Goal: Transaction & Acquisition: Book appointment/travel/reservation

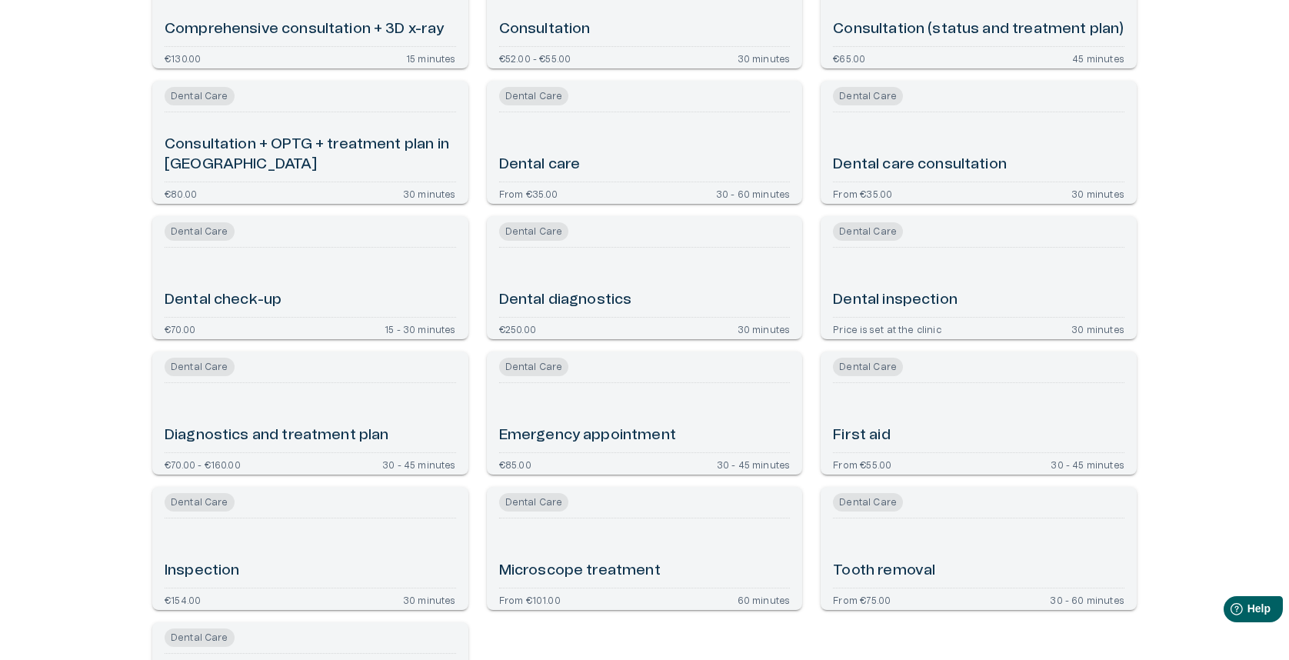
scroll to position [251, 0]
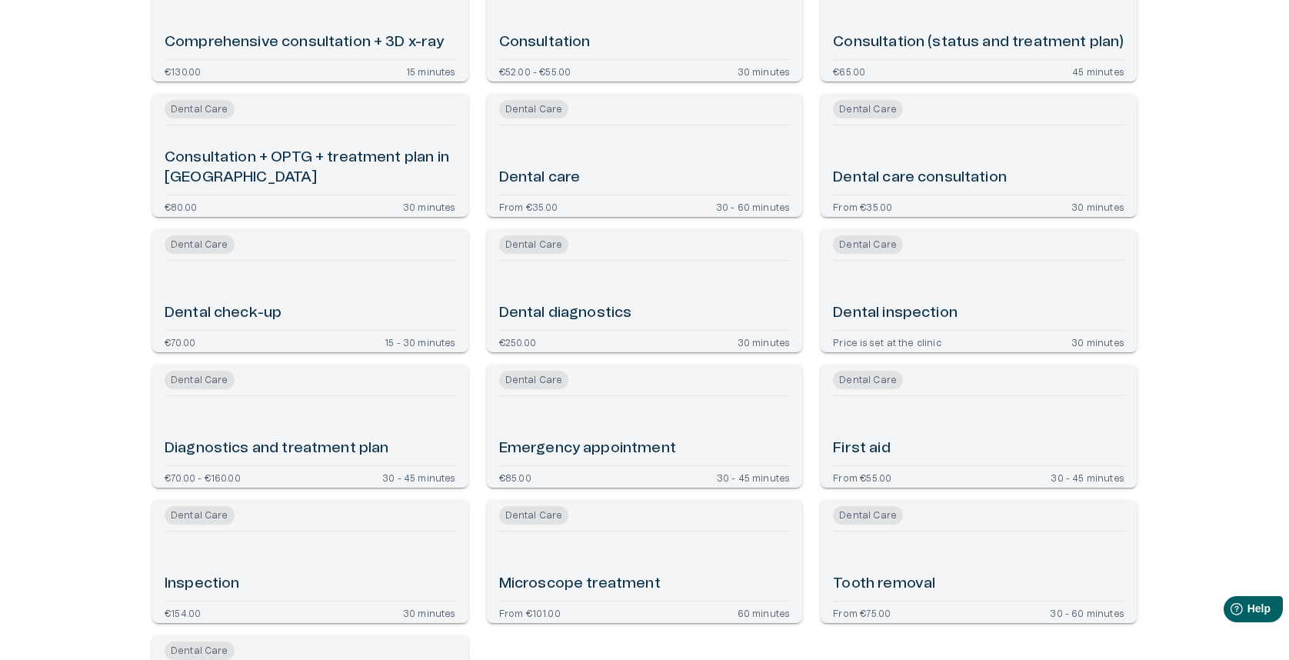
click at [557, 145] on div "Dental care" at bounding box center [644, 159] width 291 height 57
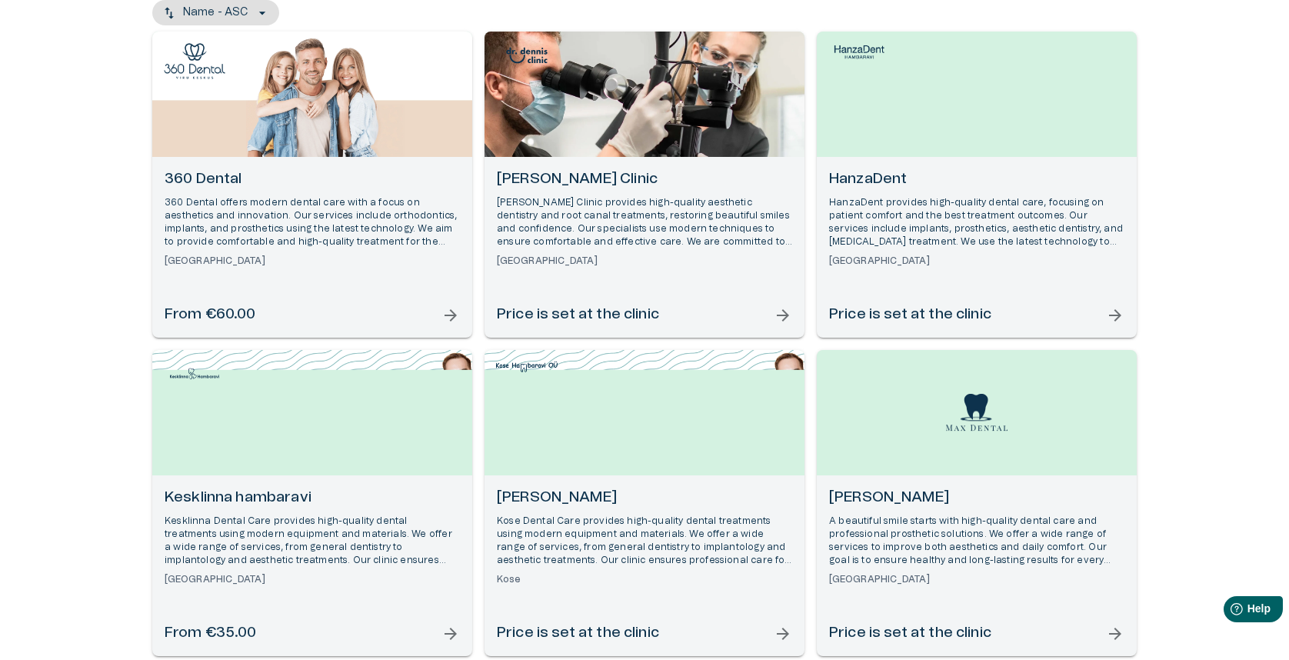
scroll to position [191, 0]
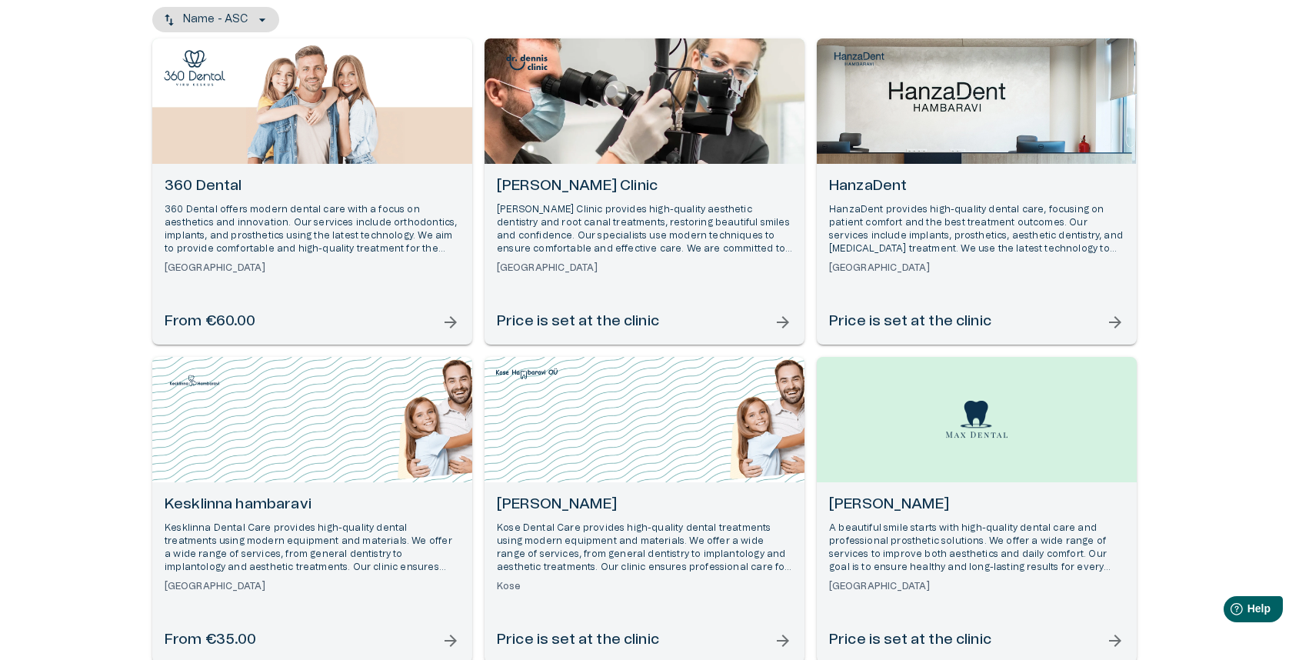
click at [200, 109] on div "Open selected supplier available booking dates" at bounding box center [312, 100] width 320 height 125
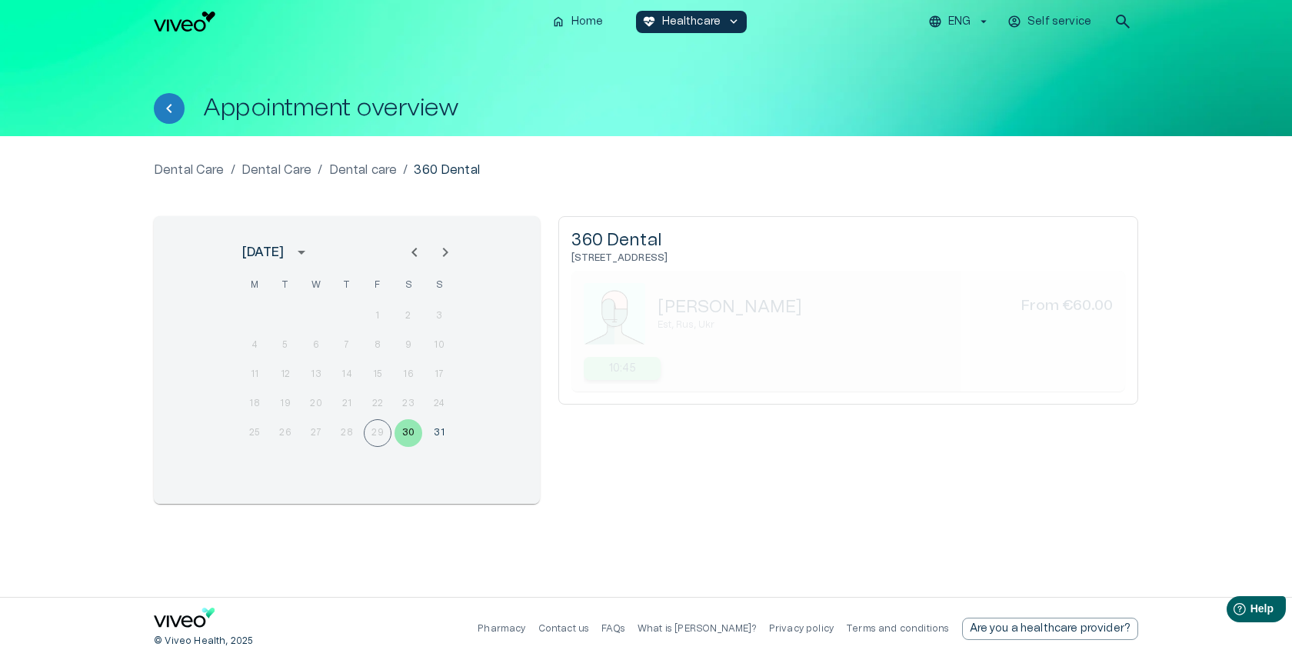
click at [621, 377] on div "10:45" at bounding box center [622, 368] width 77 height 23
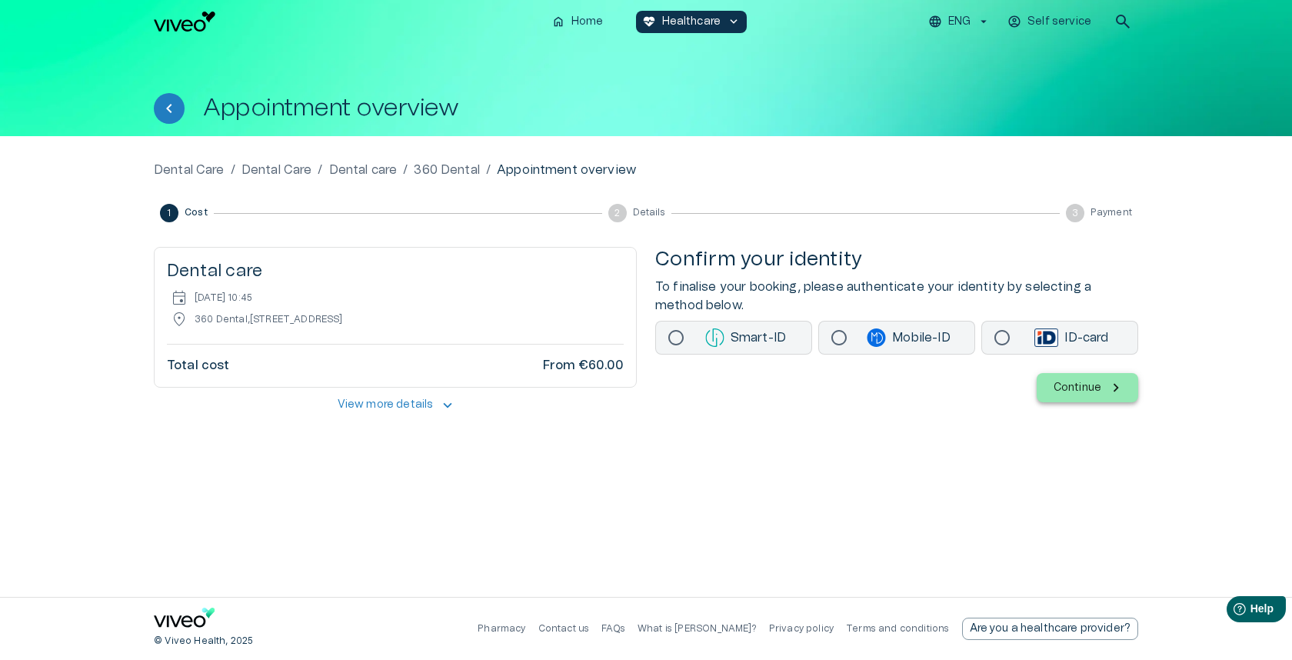
drag, startPoint x: 251, startPoint y: 318, endPoint x: 425, endPoint y: 320, distance: 173.8
click at [425, 320] on div "location_on 360 Dental , [STREET_ADDRESS]" at bounding box center [395, 319] width 457 height 18
copy p "[STREET_ADDRESS]"
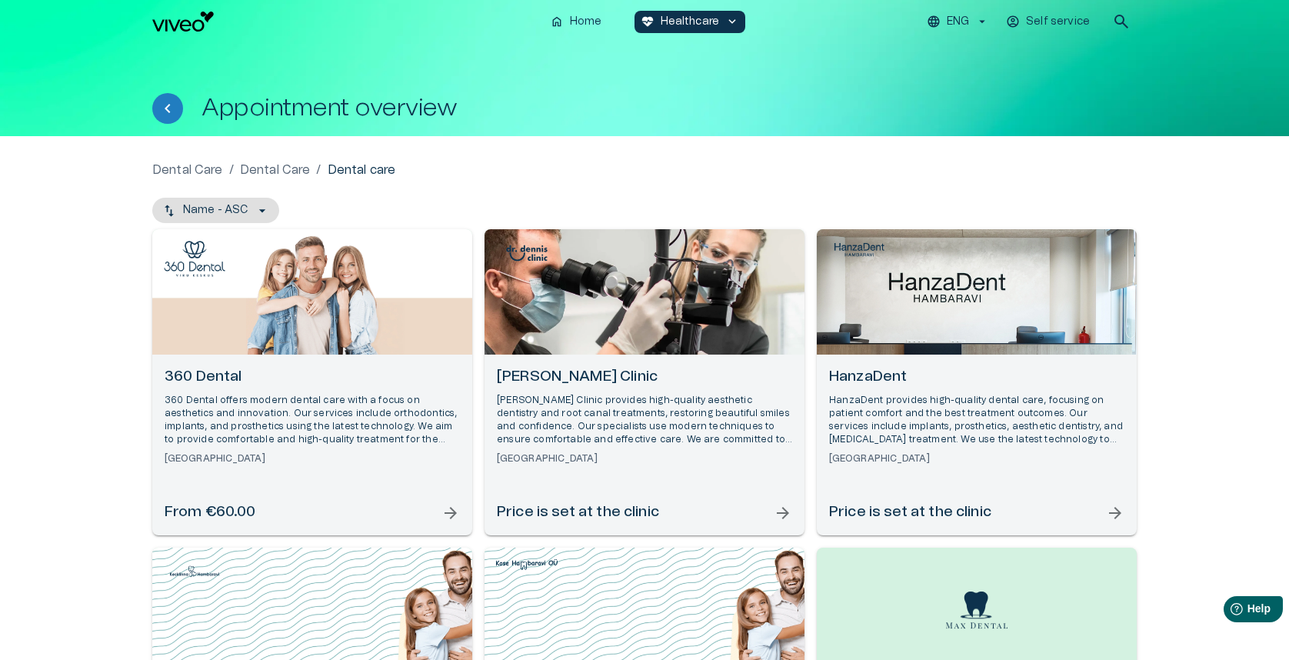
click at [994, 421] on p "HanzaDent provides high-quality dental care, focusing on patient comfort and th…" at bounding box center [976, 420] width 295 height 53
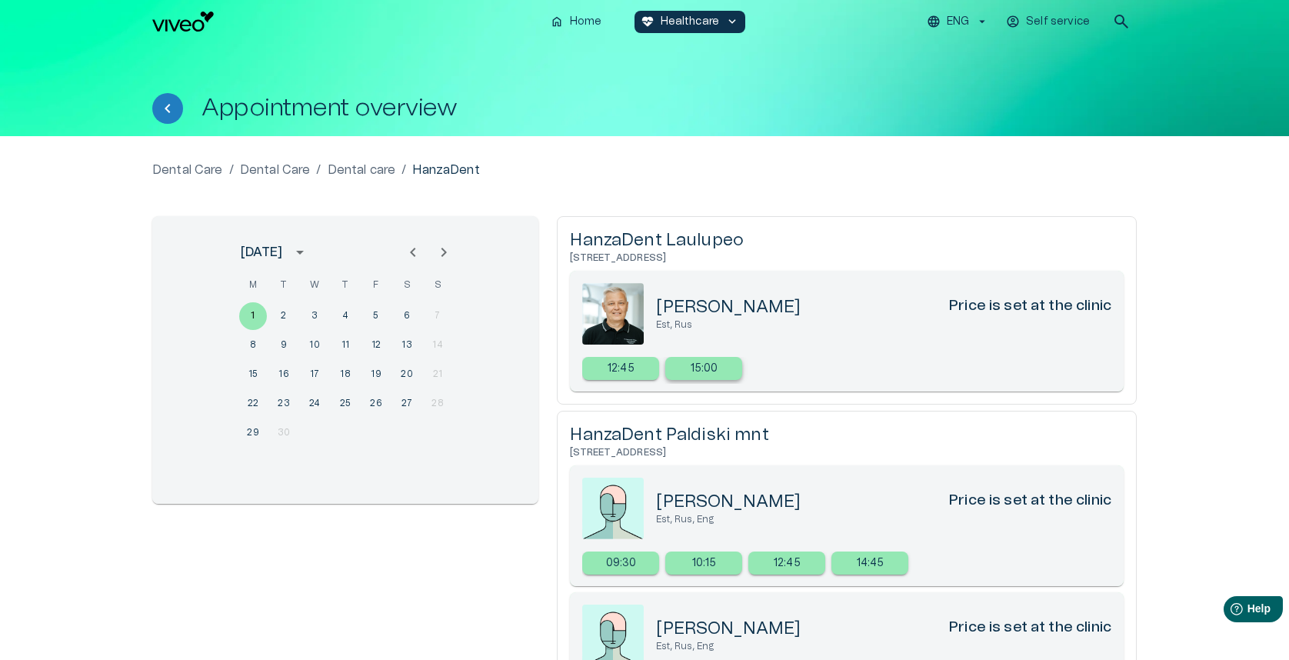
click at [727, 378] on div "15:00" at bounding box center [703, 368] width 77 height 23
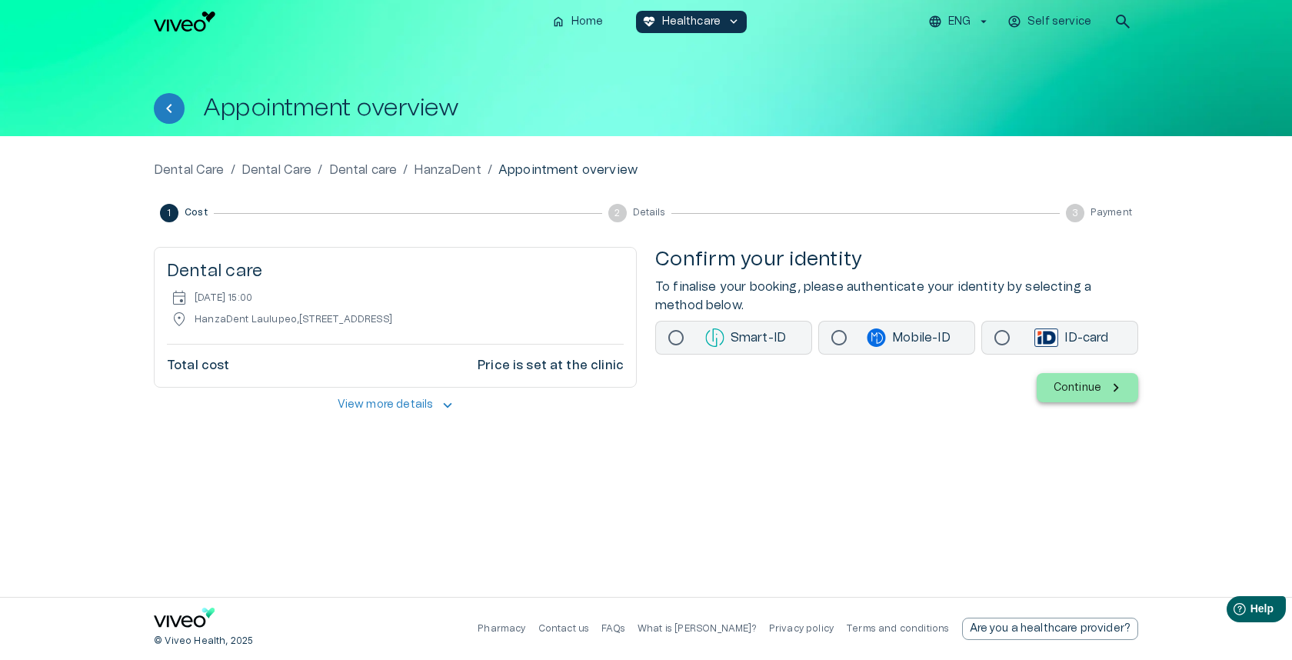
drag, startPoint x: 295, startPoint y: 319, endPoint x: 243, endPoint y: 315, distance: 51.7
click at [392, 321] on p "HanzaDent Laulupeo , [STREET_ADDRESS]" at bounding box center [294, 319] width 198 height 13
click at [167, 110] on icon "Back" at bounding box center [169, 108] width 18 height 18
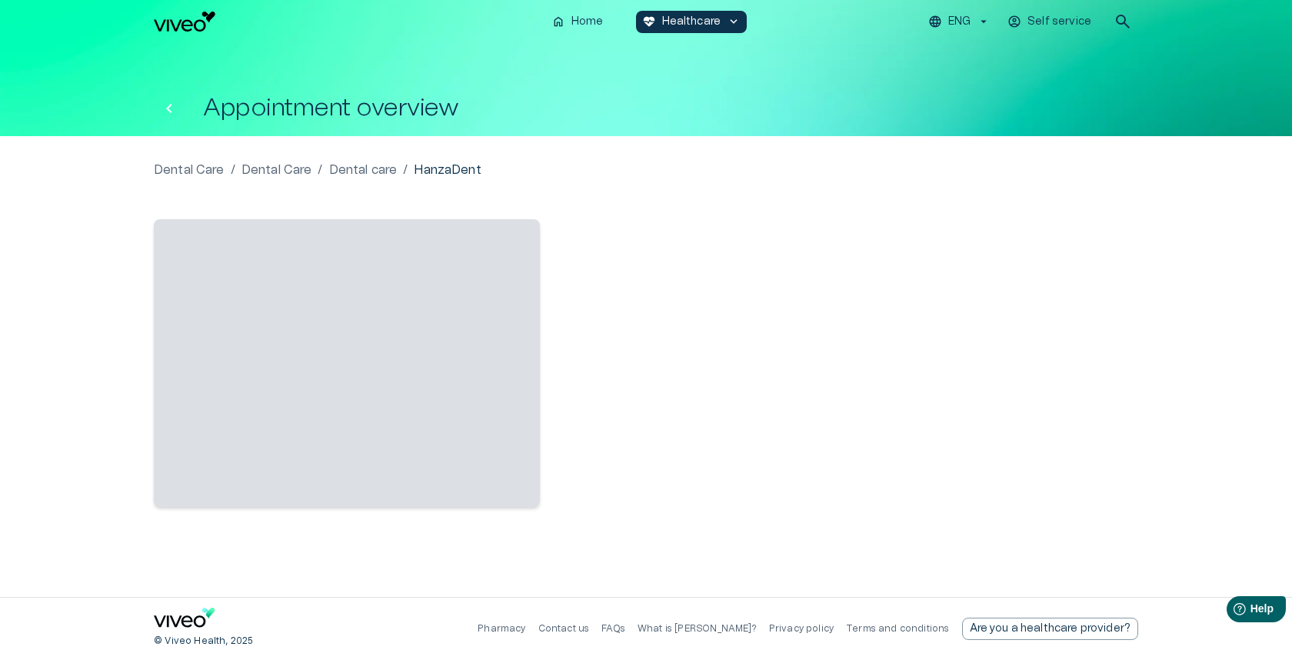
click at [167, 110] on icon "Back" at bounding box center [169, 108] width 18 height 18
click at [210, 177] on p "Dental Care" at bounding box center [189, 170] width 71 height 18
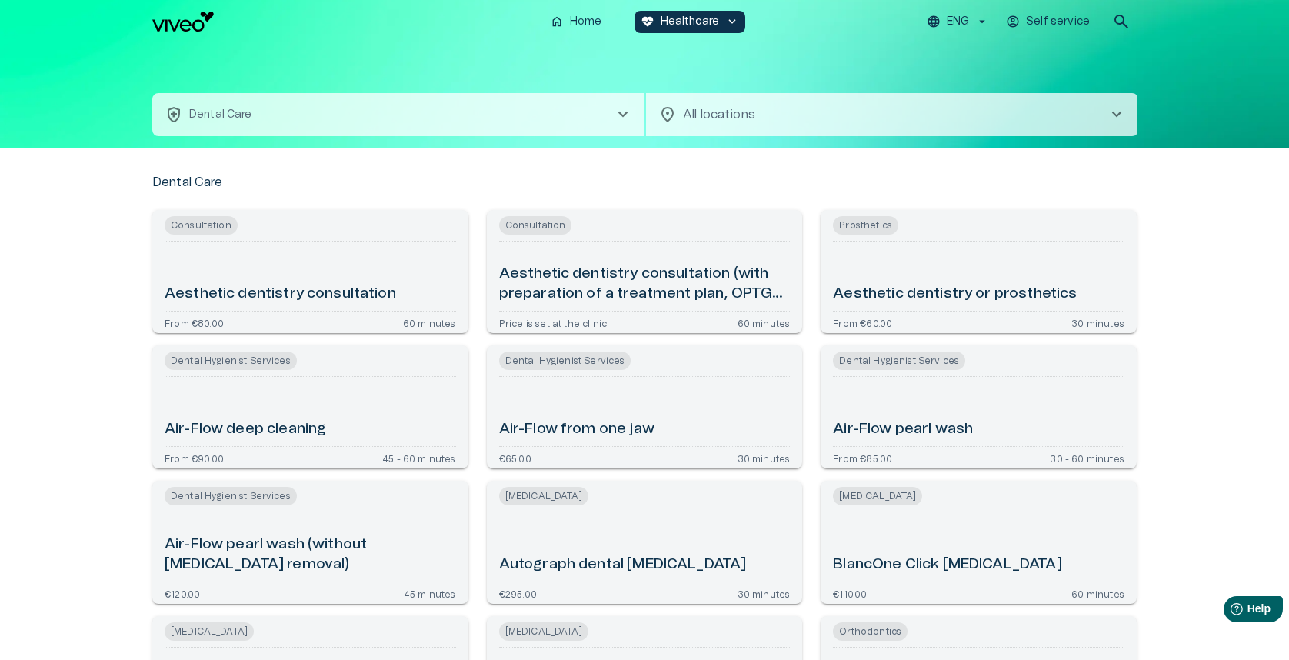
click at [526, 130] on button "health_and_safety Dental Care chevron_right" at bounding box center [398, 114] width 492 height 43
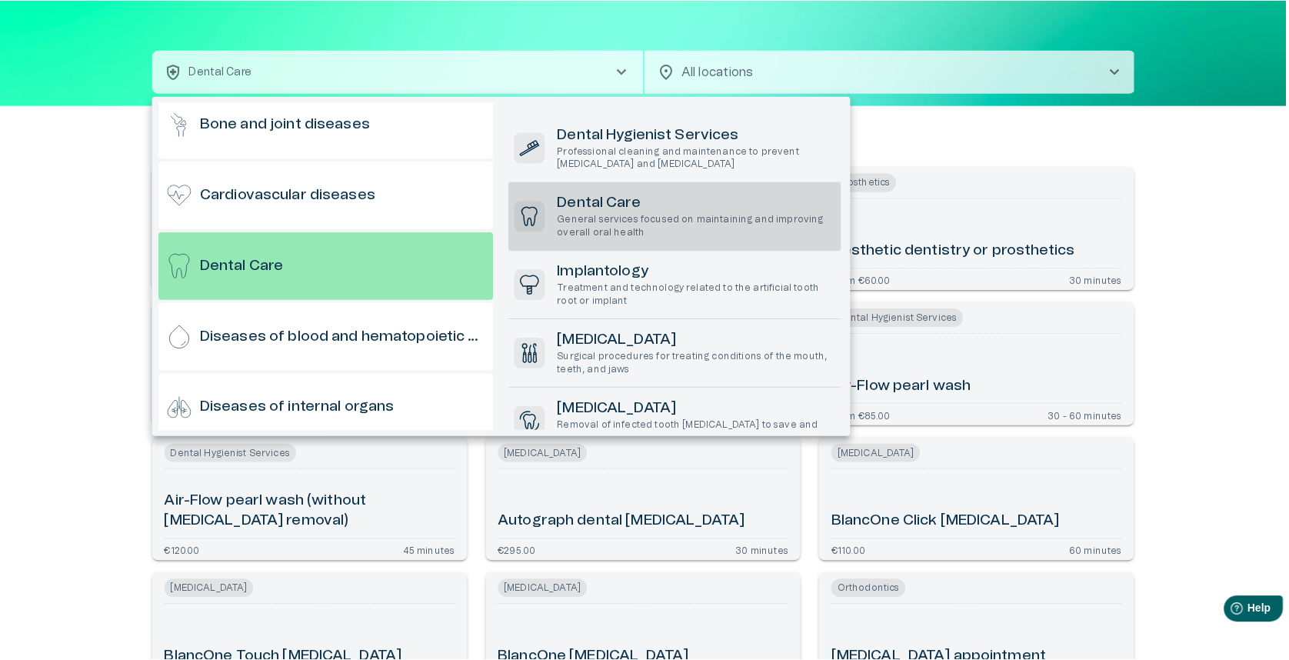
scroll to position [26, 0]
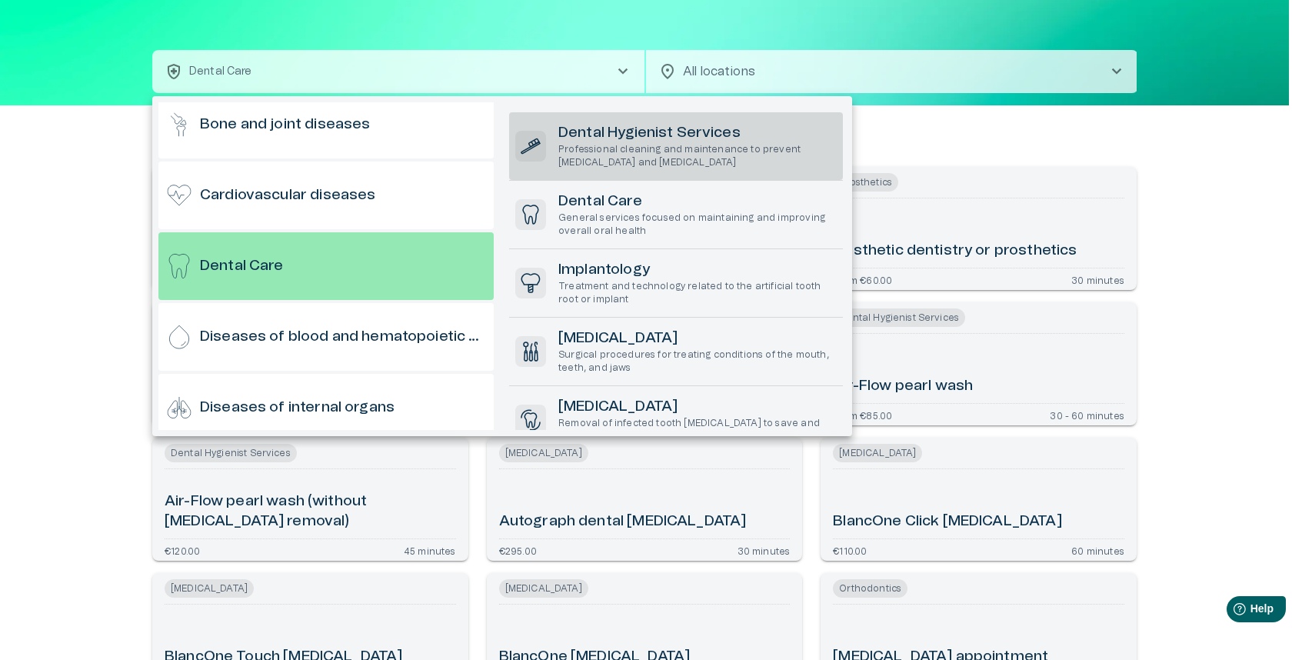
click at [648, 158] on p "Professional cleaning and maintenance to prevent [MEDICAL_DATA] and [MEDICAL_DA…" at bounding box center [697, 156] width 278 height 26
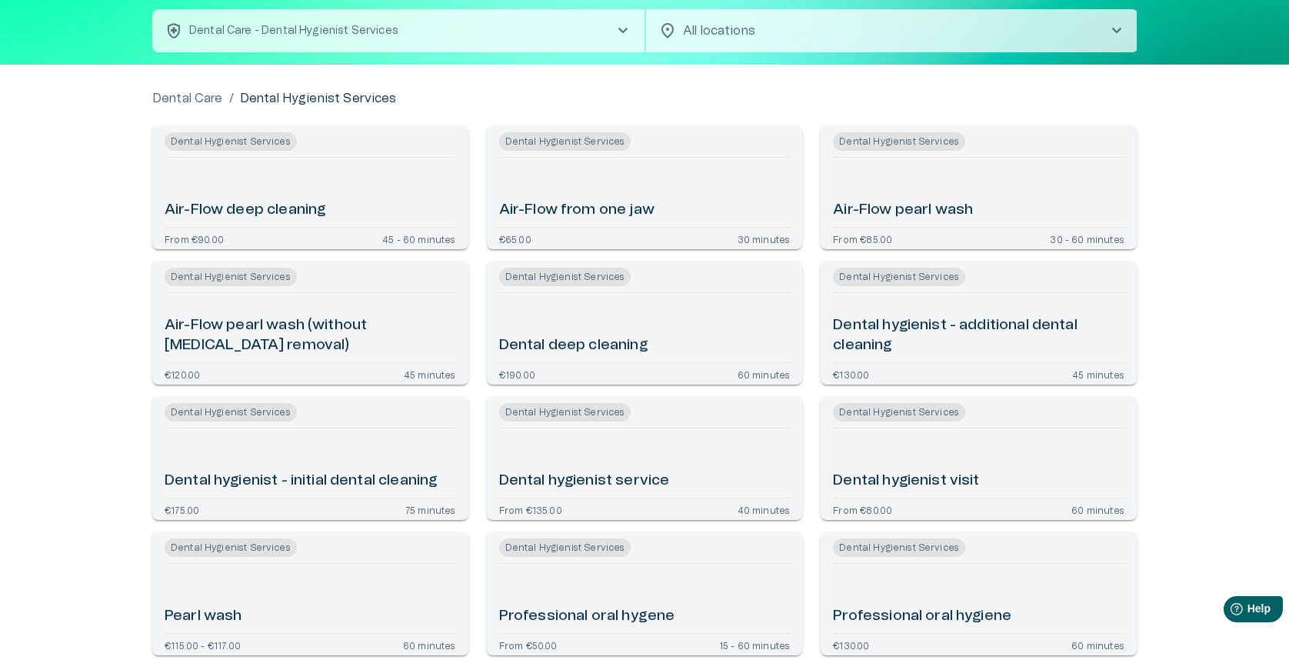
scroll to position [462, 0]
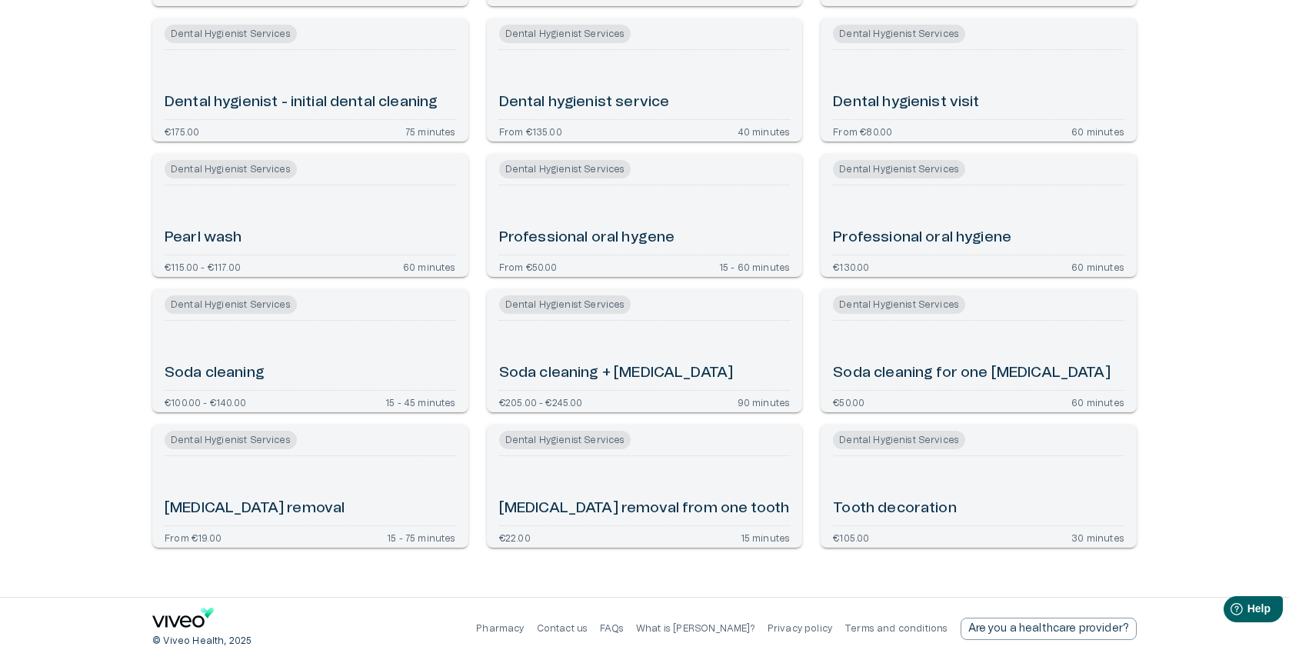
click at [251, 357] on div "Soda cleaning" at bounding box center [310, 355] width 291 height 57
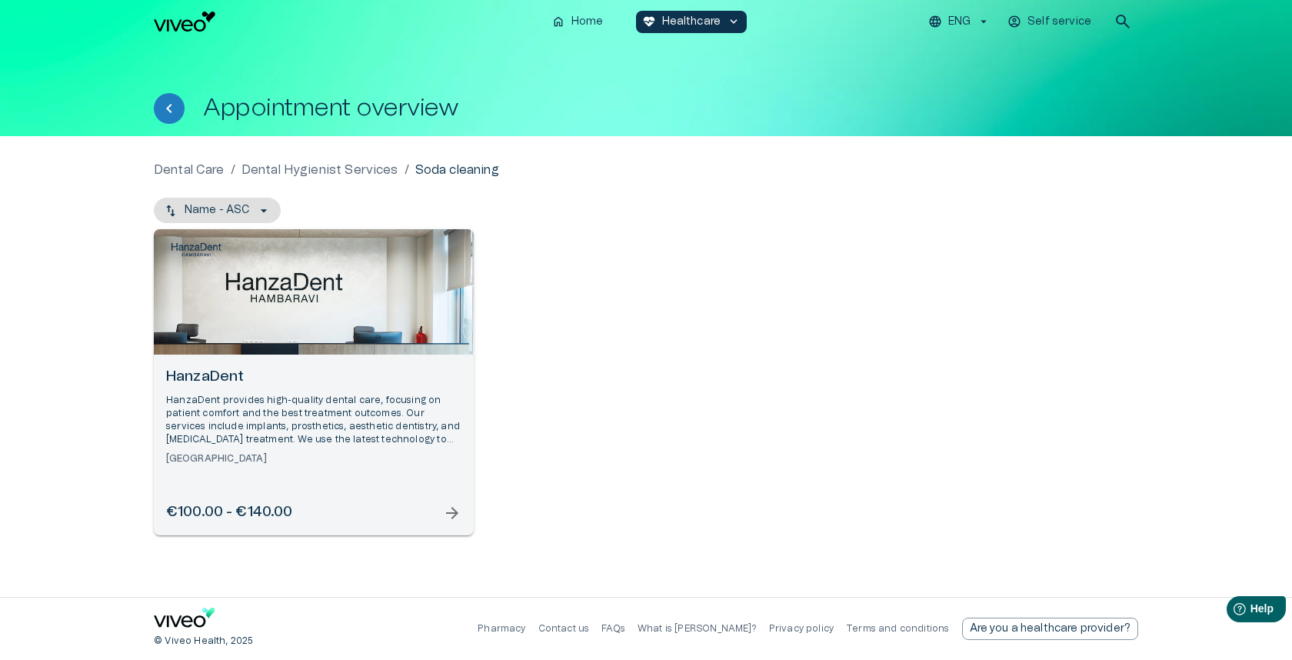
click at [282, 378] on h6 "HanzaDent" at bounding box center [313, 377] width 295 height 21
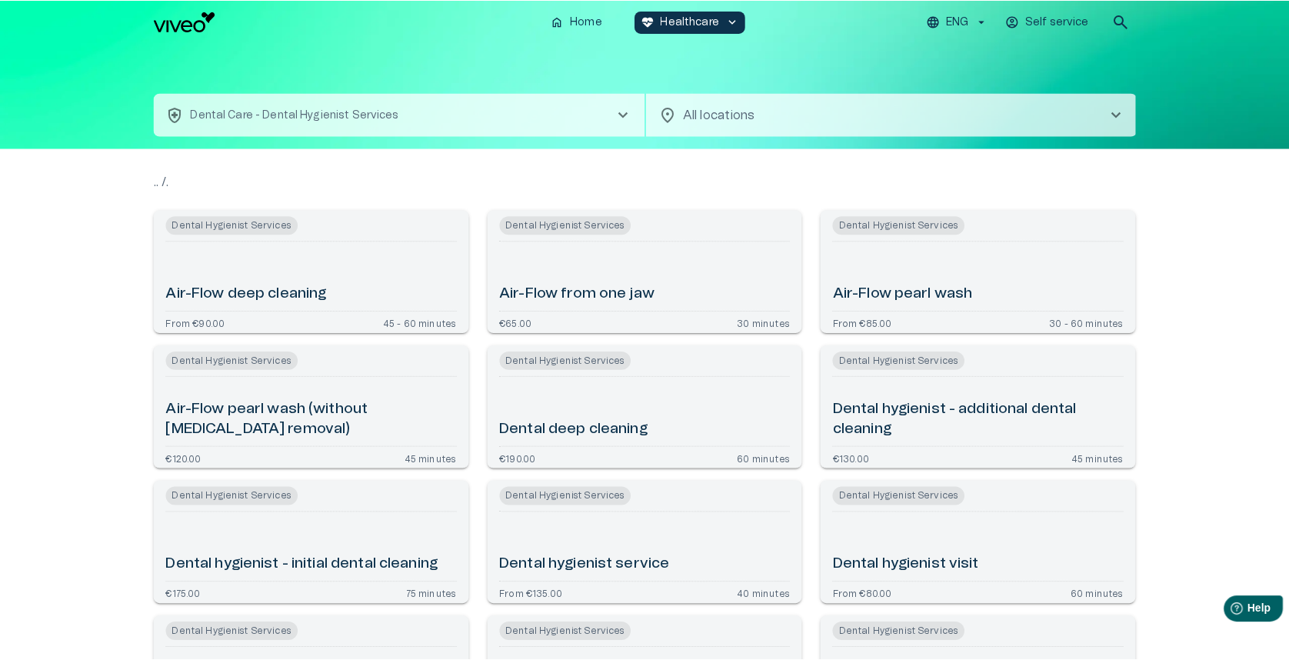
scroll to position [462, 0]
